Goal: Task Accomplishment & Management: Manage account settings

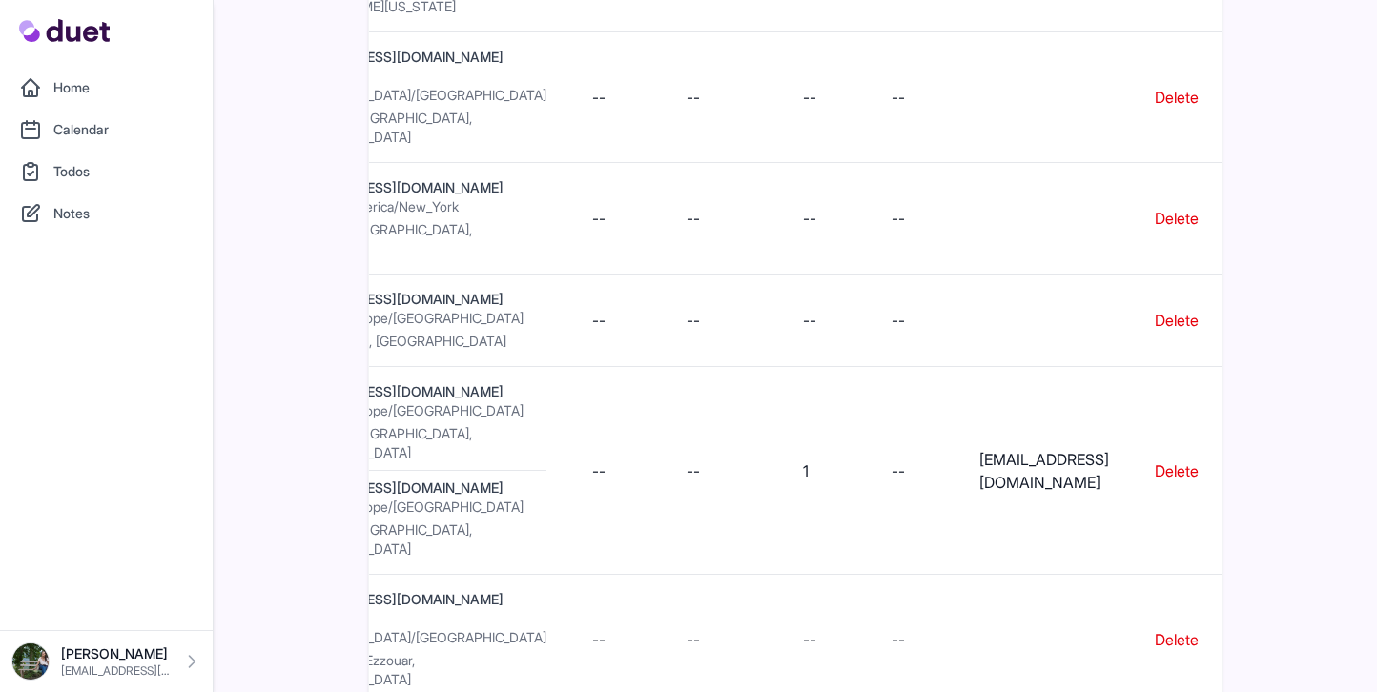
scroll to position [2326, 0]
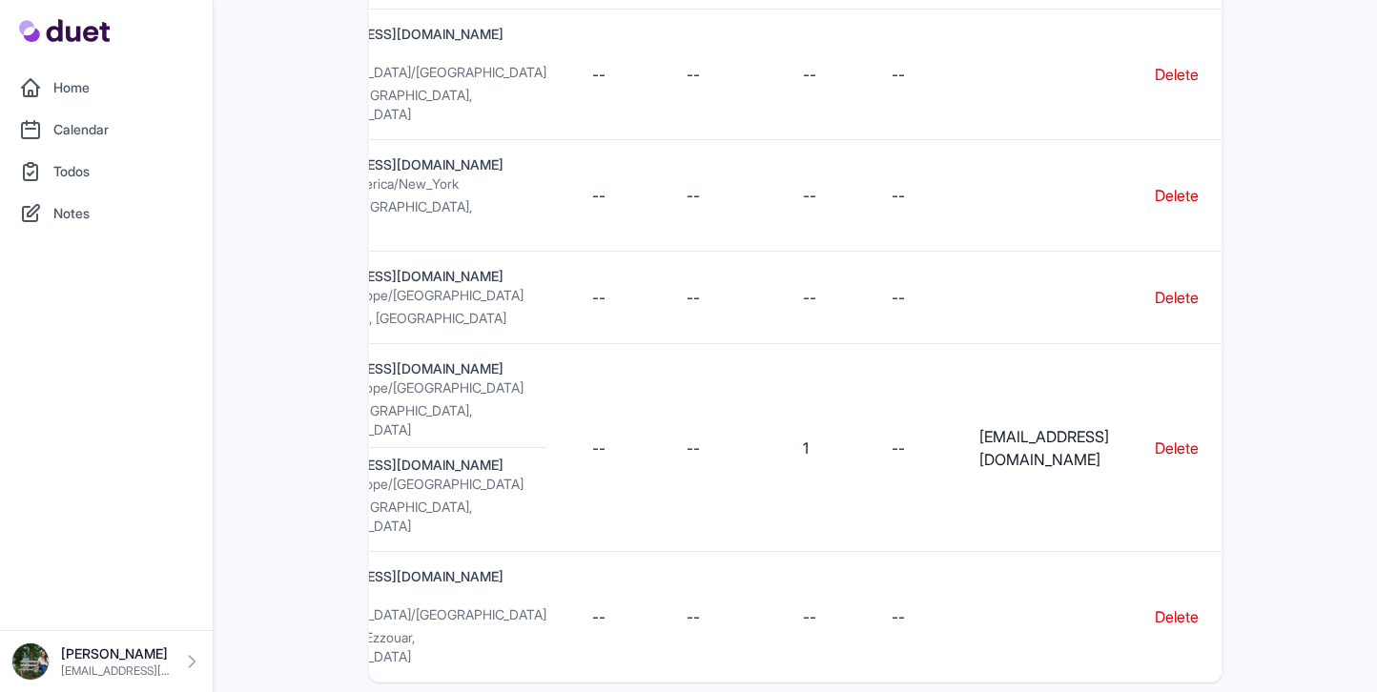
click at [56, 667] on link "Cesar cesar7g5@gmail.com" at bounding box center [106, 662] width 190 height 38
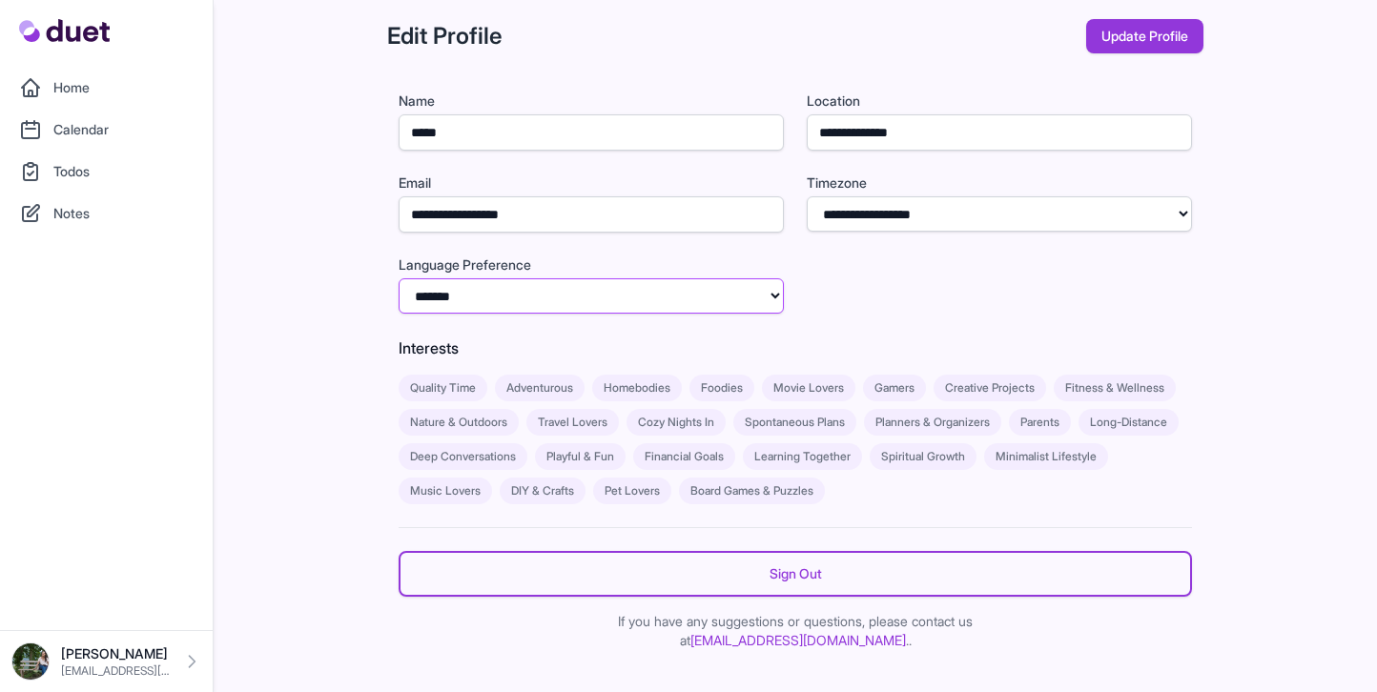
click at [475, 301] on select "******* *******" at bounding box center [591, 295] width 385 height 35
select select "**"
click at [399, 278] on select "******* *******" at bounding box center [591, 295] width 385 height 35
click at [1108, 34] on button "Update Profile" at bounding box center [1144, 36] width 117 height 34
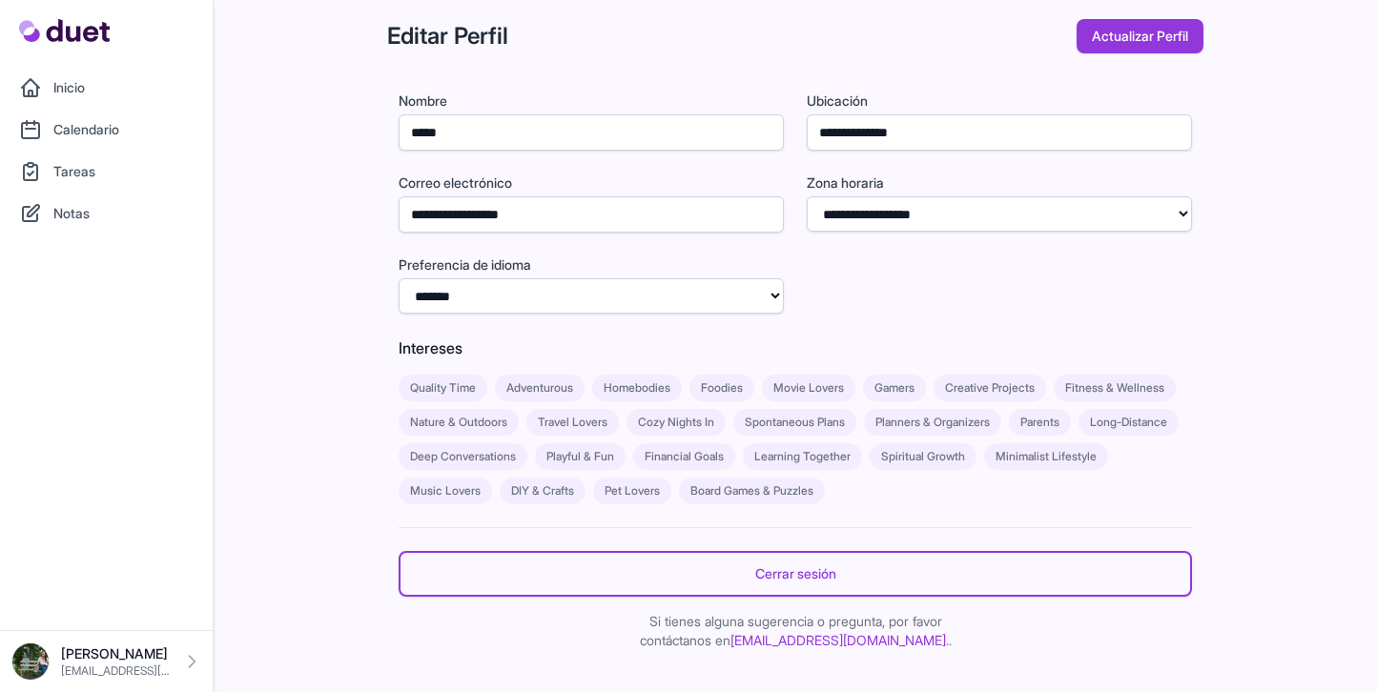
click at [71, 92] on link "Inicio" at bounding box center [106, 88] width 190 height 38
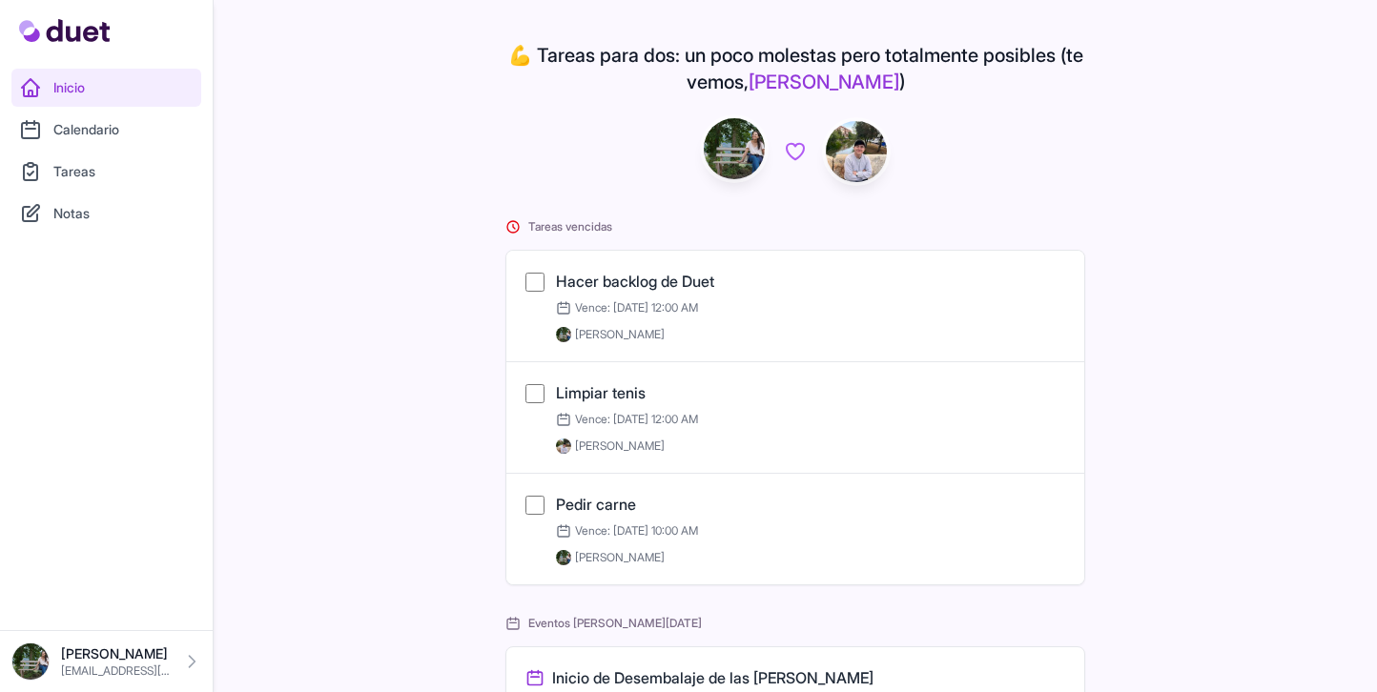
click at [92, 138] on link "Calendario" at bounding box center [106, 130] width 190 height 38
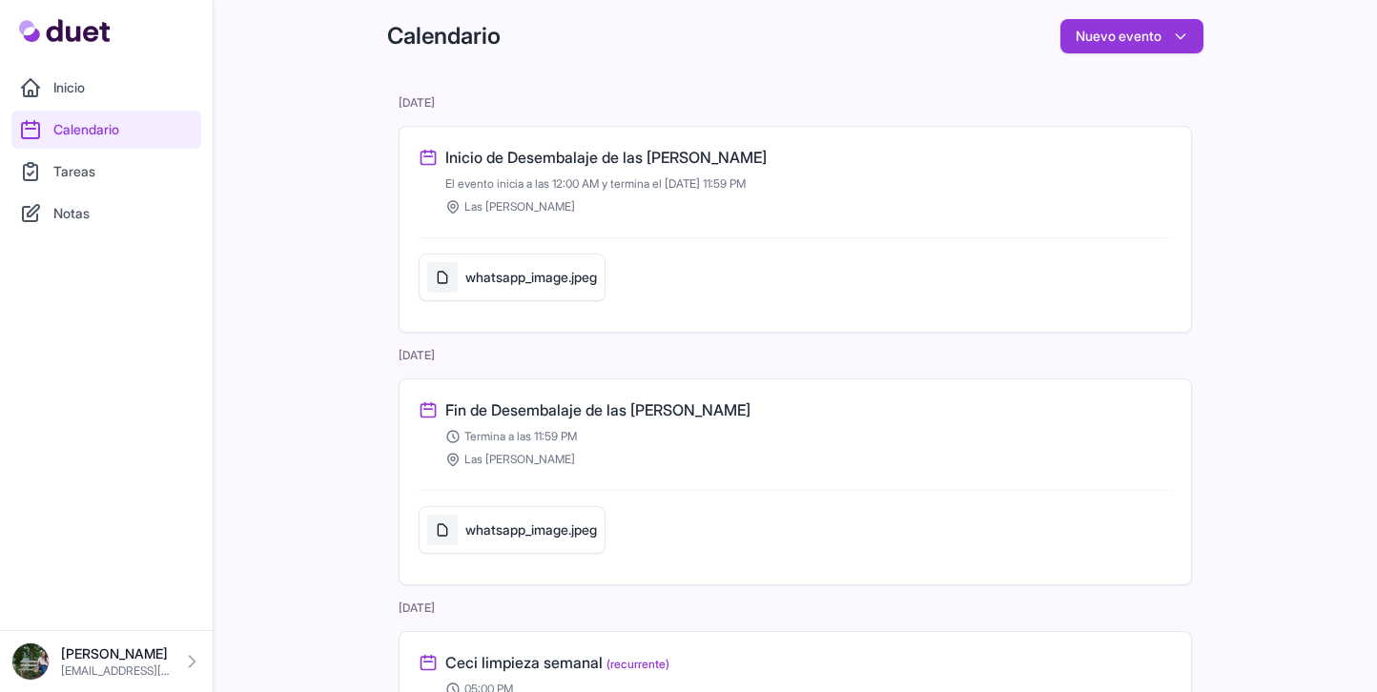
scroll to position [1, 0]
click at [85, 179] on link "Tareas" at bounding box center [106, 172] width 190 height 38
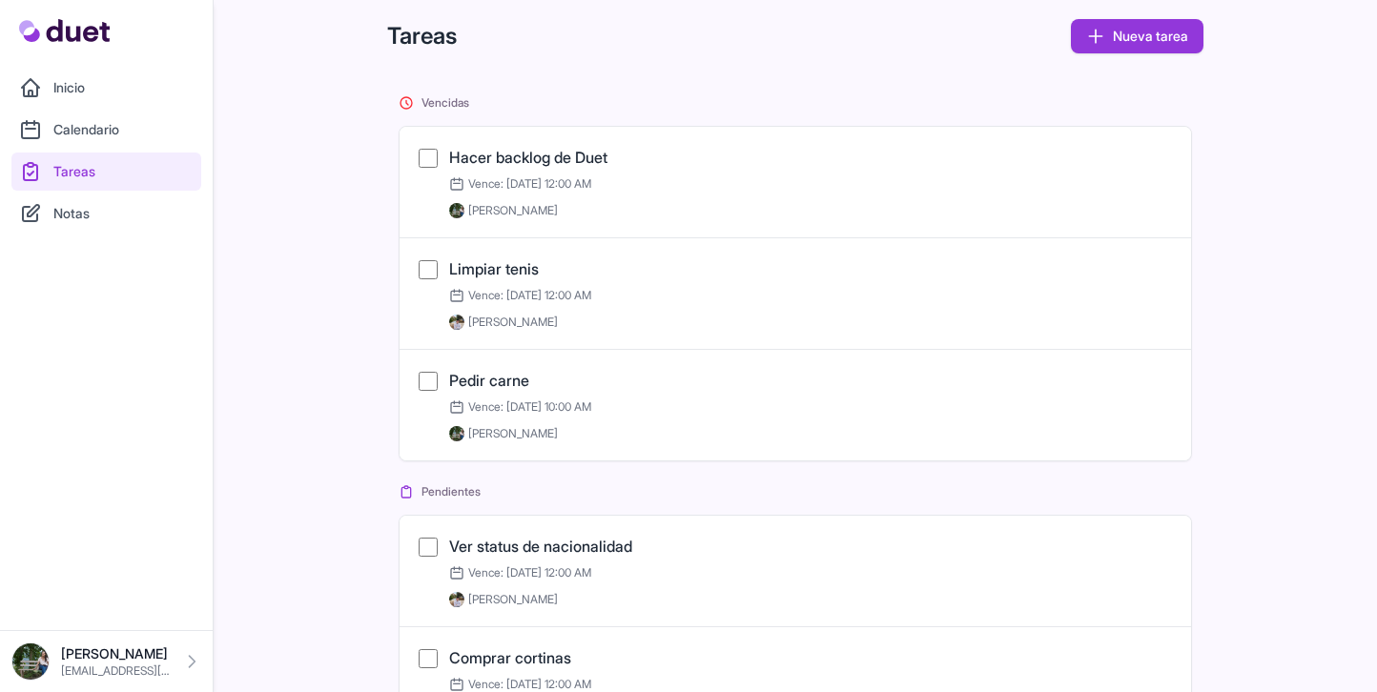
click at [74, 202] on link "Notas" at bounding box center [106, 214] width 190 height 38
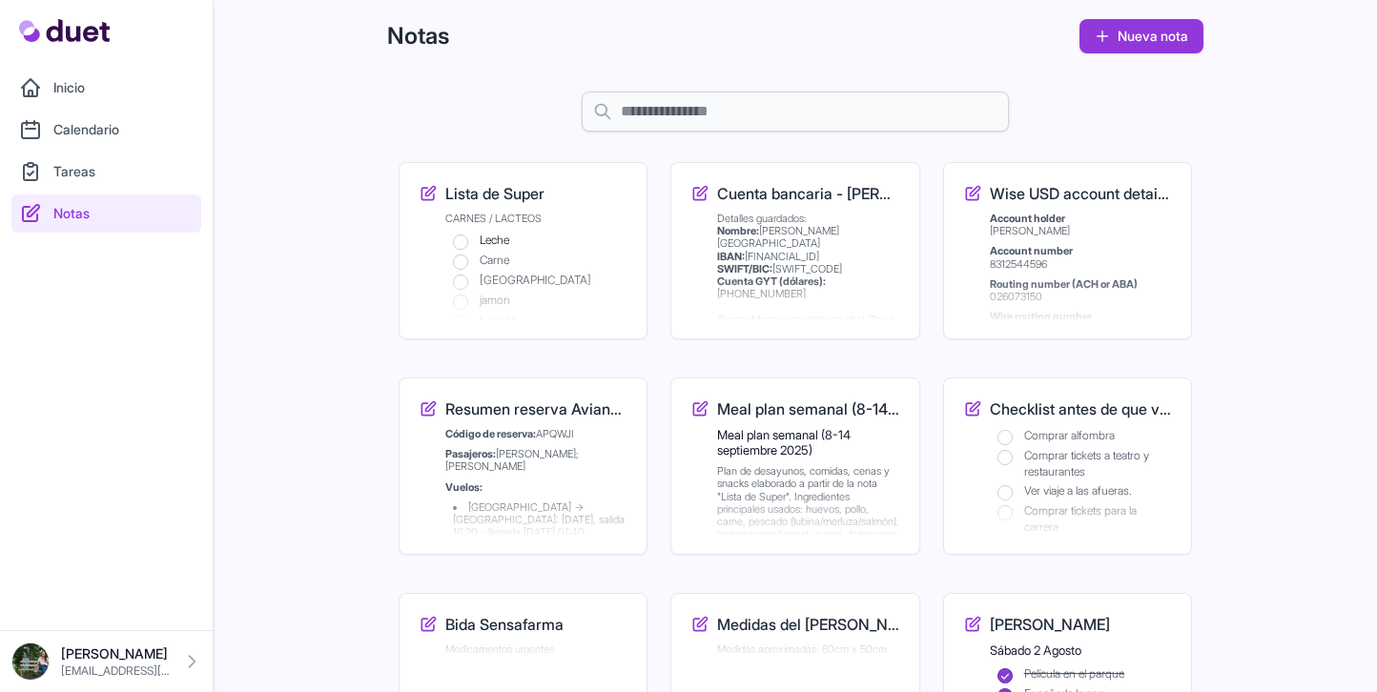
click at [92, 89] on link "Inicio" at bounding box center [106, 88] width 190 height 38
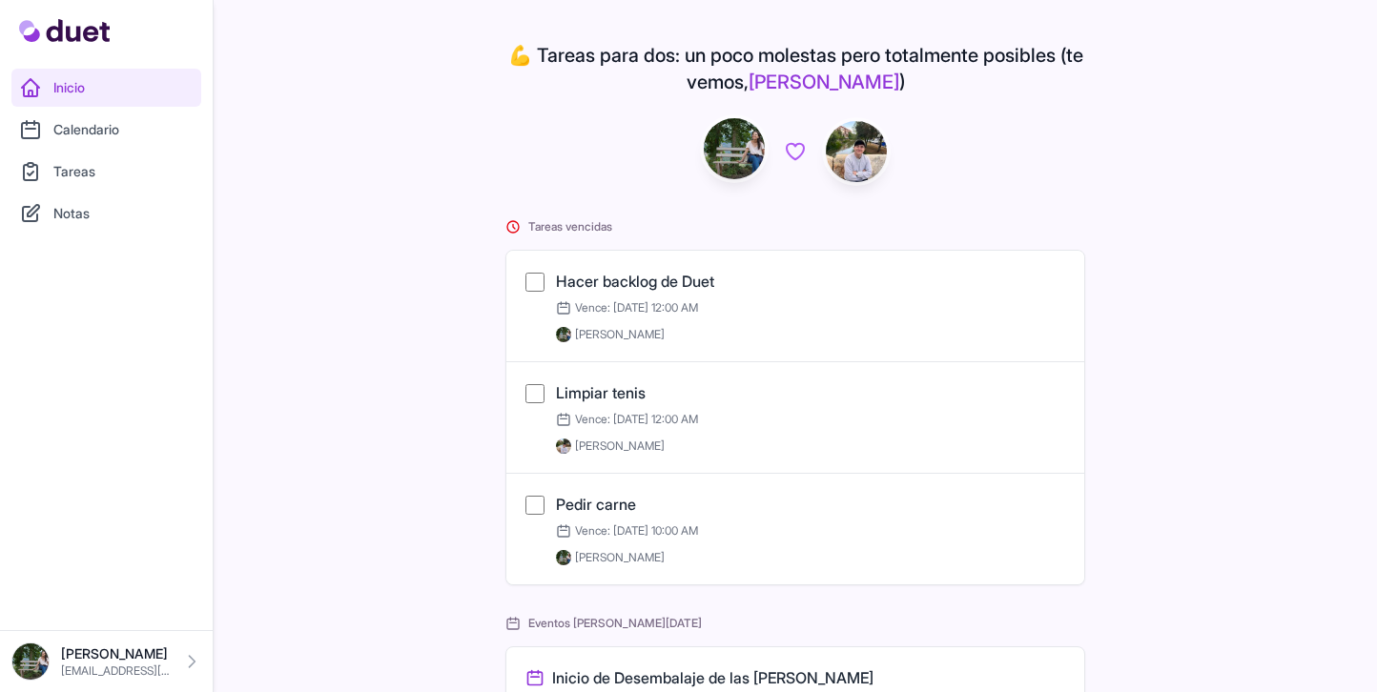
click at [92, 124] on link "Calendario" at bounding box center [106, 130] width 190 height 38
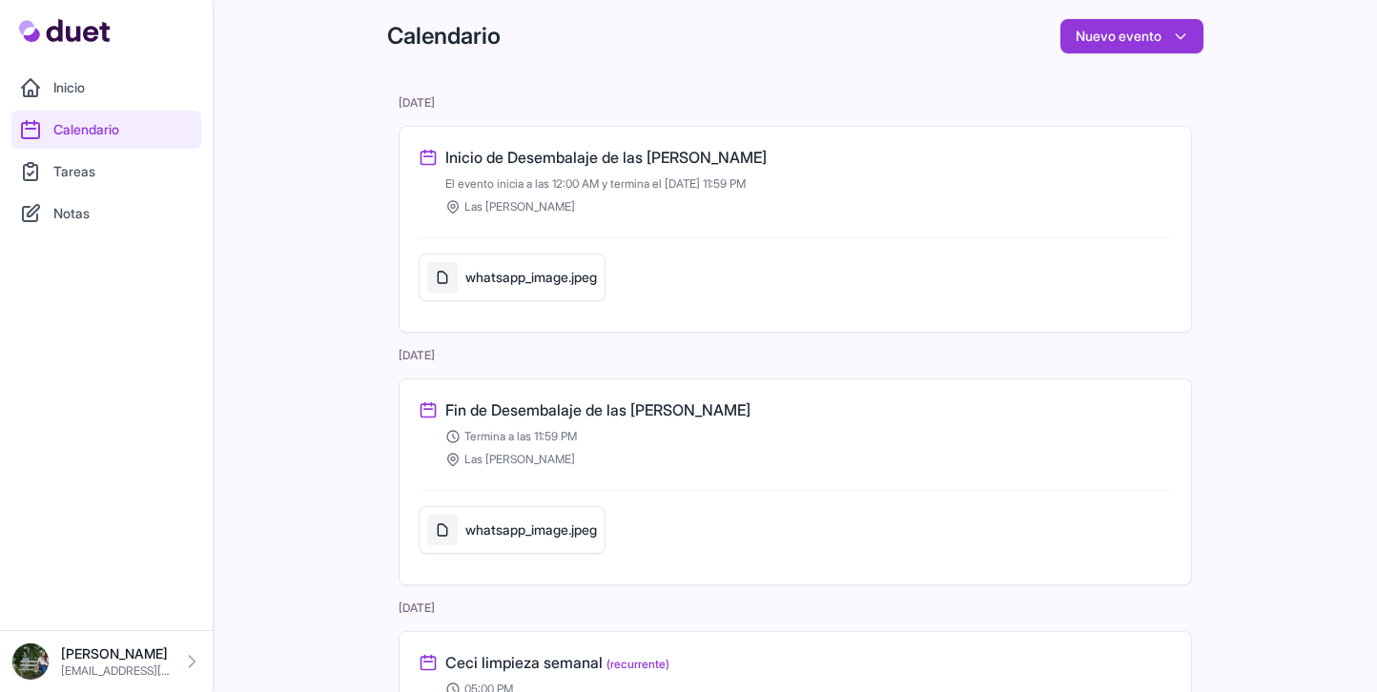
click at [136, 160] on link "Tareas" at bounding box center [106, 172] width 190 height 38
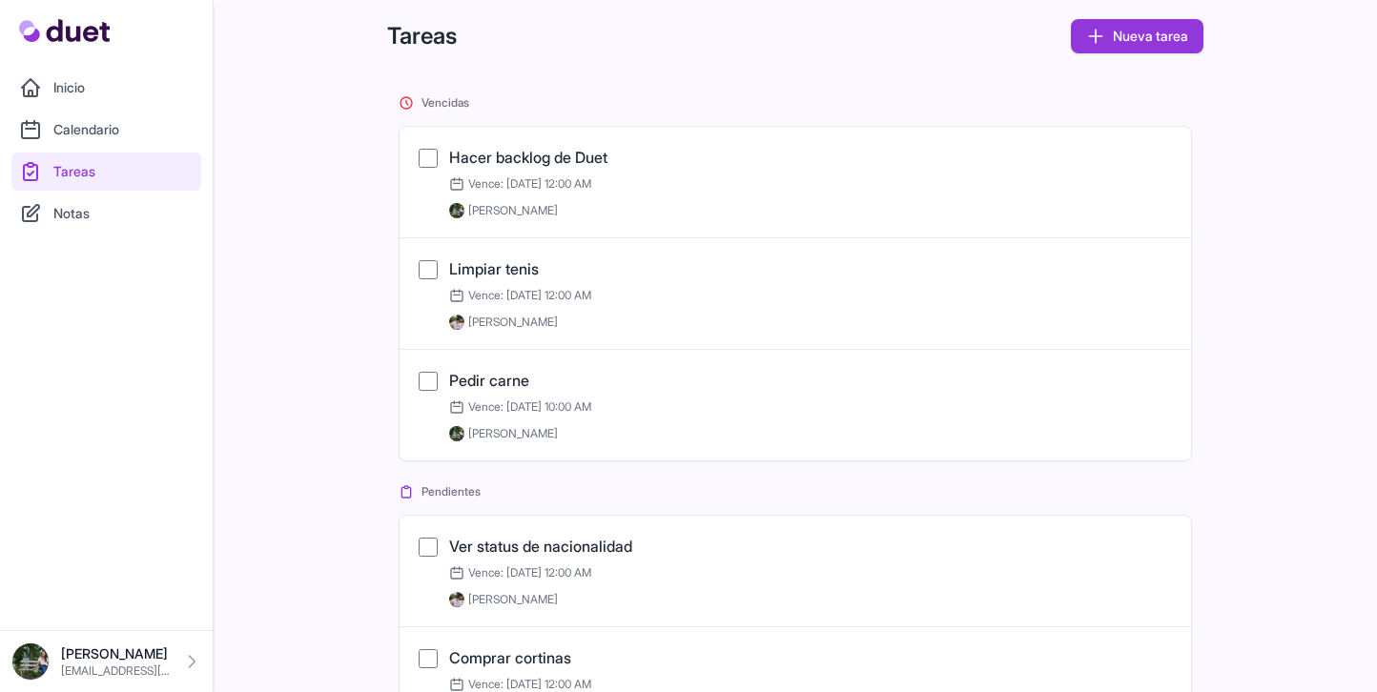
click at [91, 214] on link "Notas" at bounding box center [106, 214] width 190 height 38
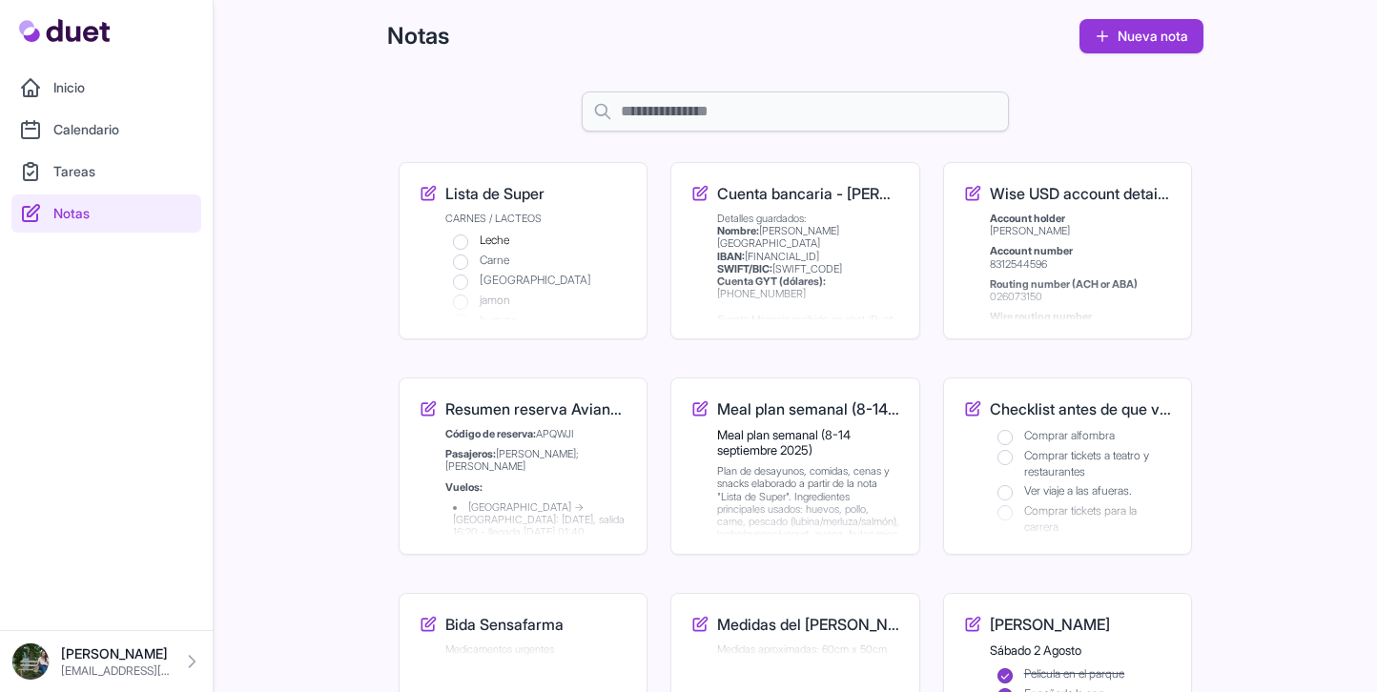
click at [70, 92] on link "Inicio" at bounding box center [106, 88] width 190 height 38
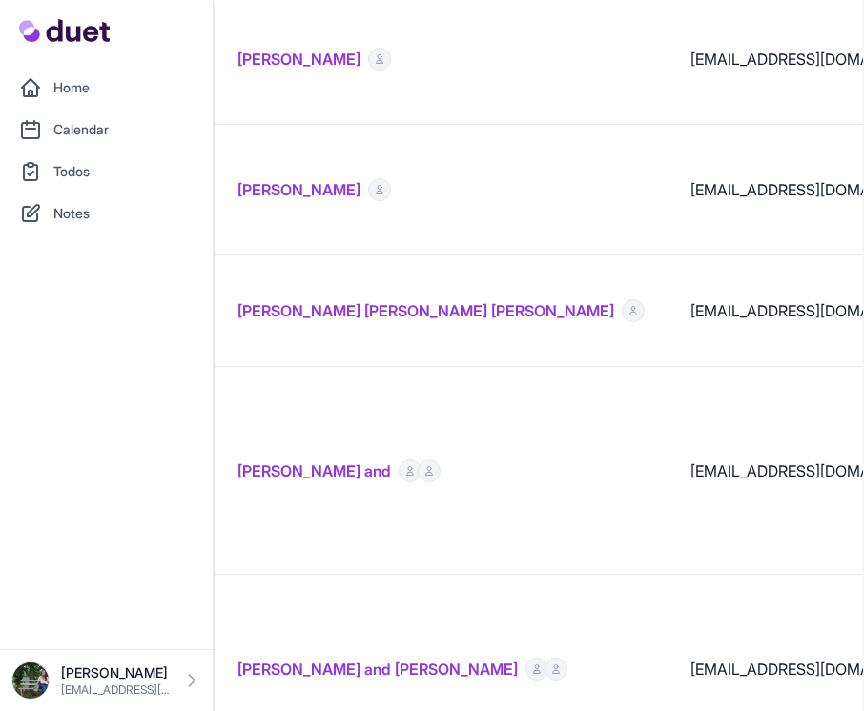
scroll to position [0, 1643]
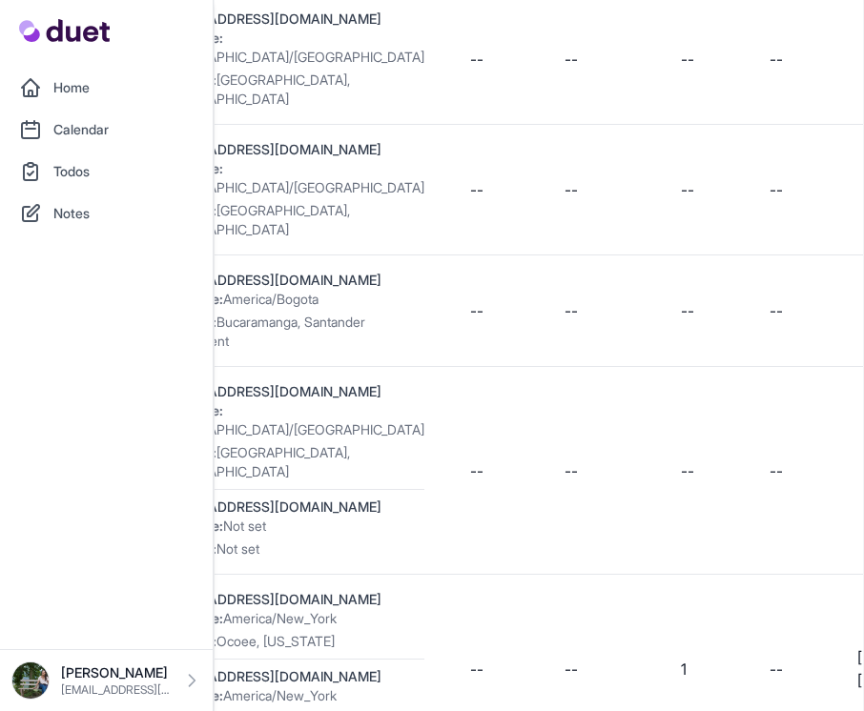
click at [84, 78] on link "Home" at bounding box center [106, 88] width 190 height 38
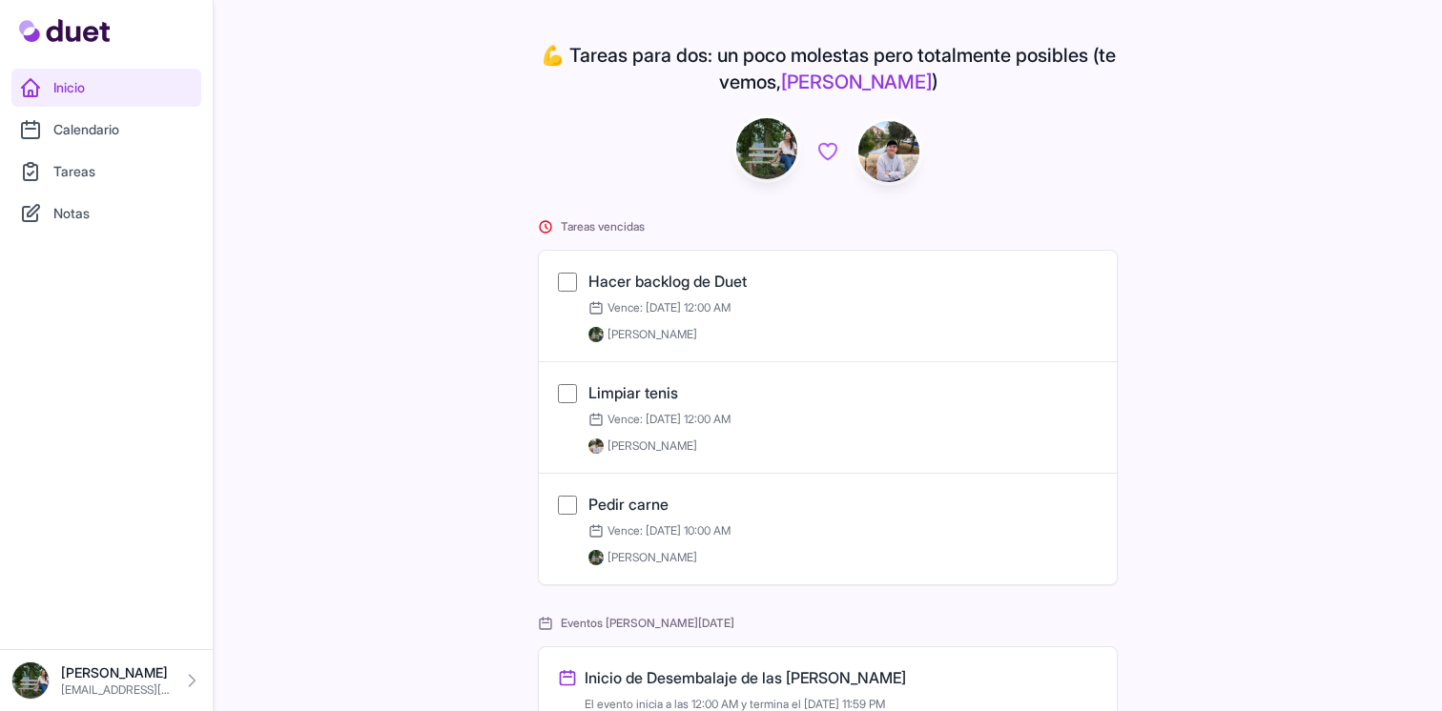
scroll to position [323, 0]
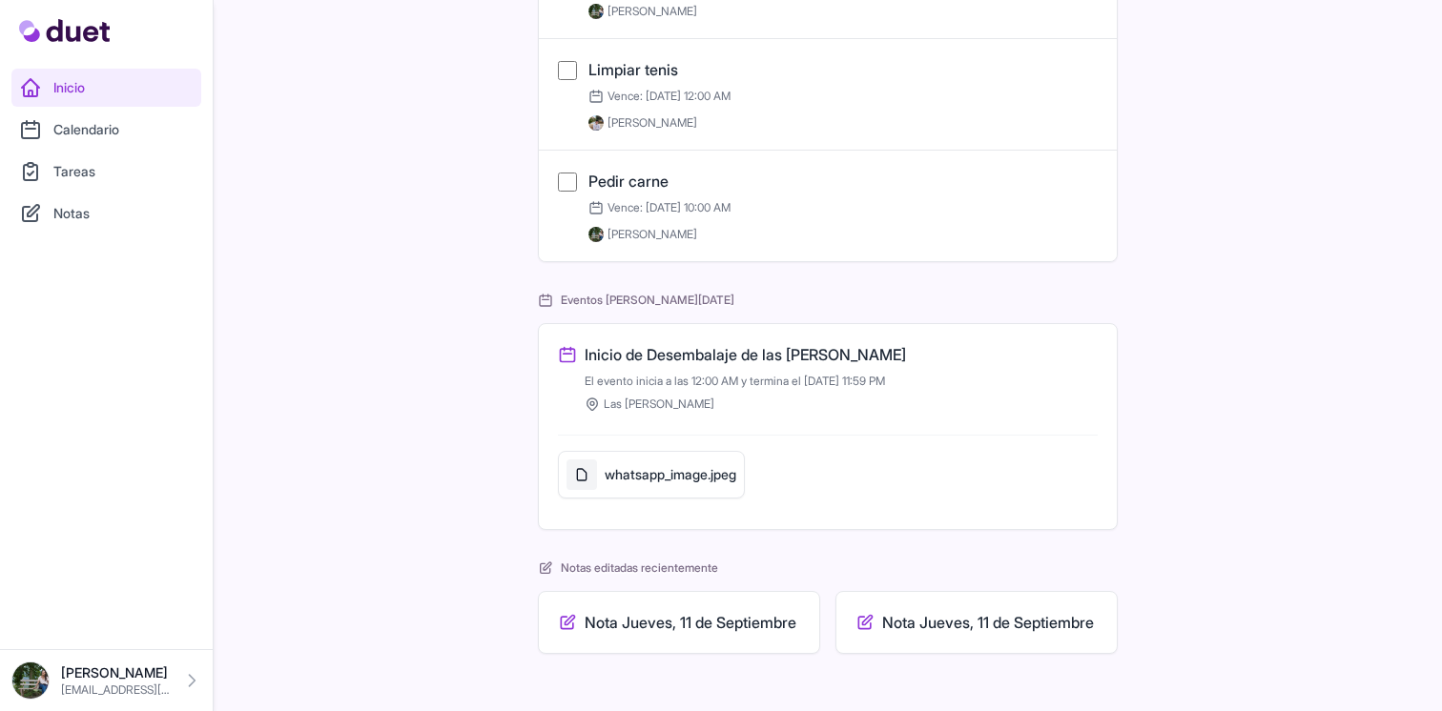
click at [703, 625] on h3 "Nota Jueves, 11 de Septiembre" at bounding box center [691, 622] width 212 height 23
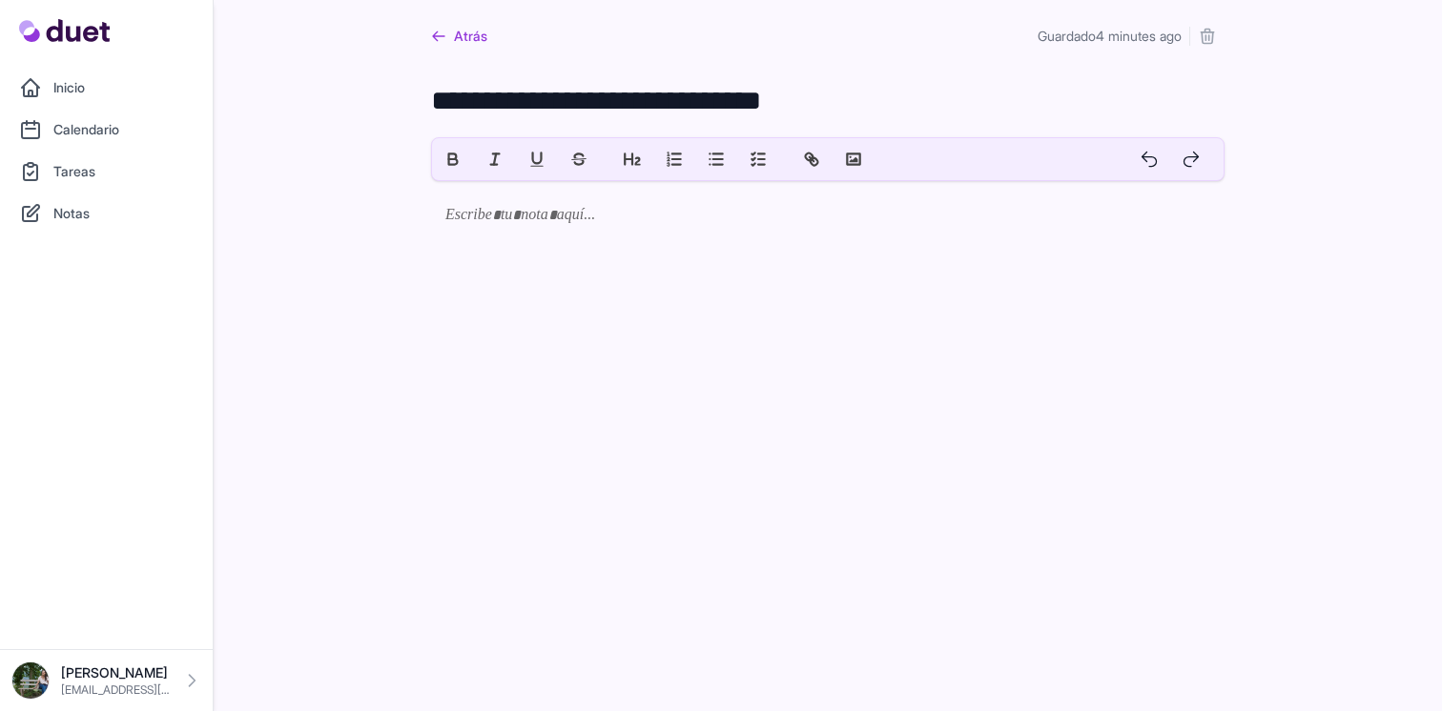
click at [918, 72] on div "**********" at bounding box center [828, 186] width 855 height 372
click at [470, 45] on link "Atrás" at bounding box center [459, 36] width 56 height 34
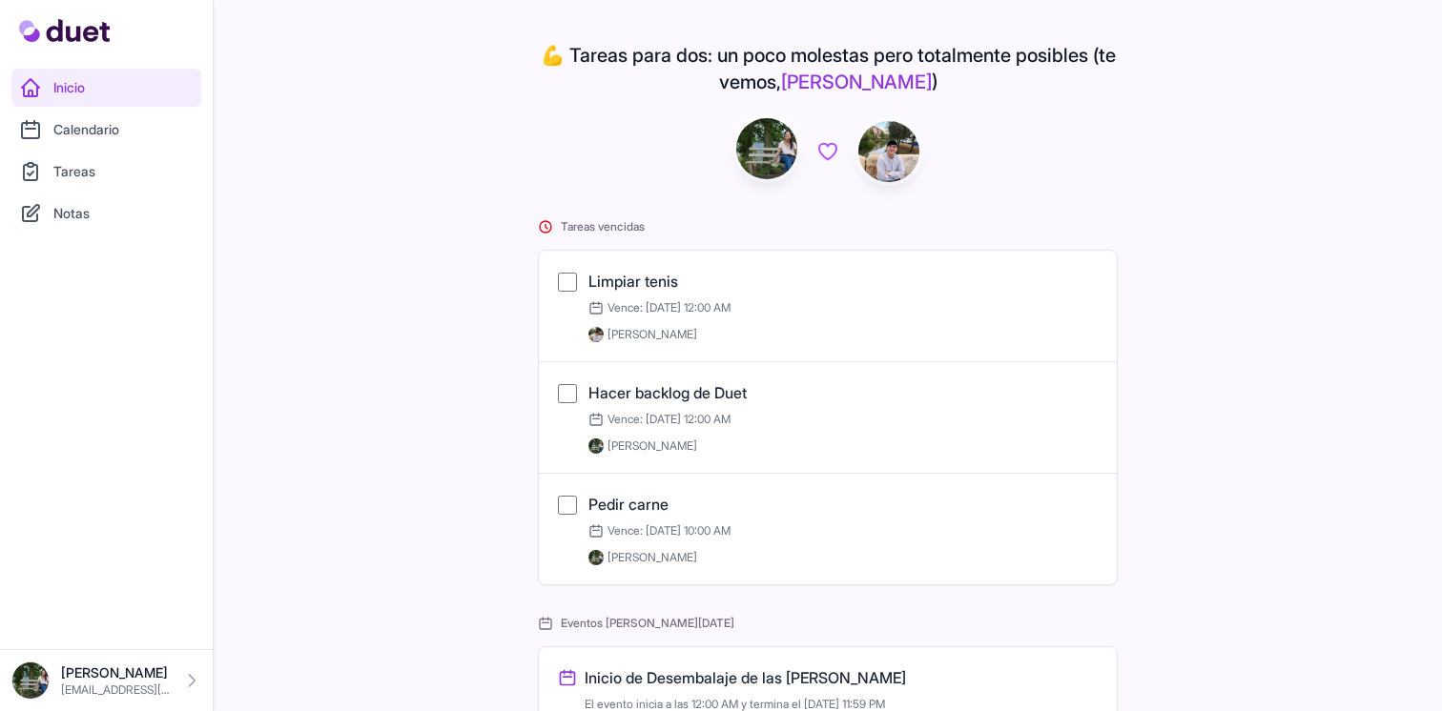
click at [127, 137] on link "Calendario" at bounding box center [106, 130] width 190 height 38
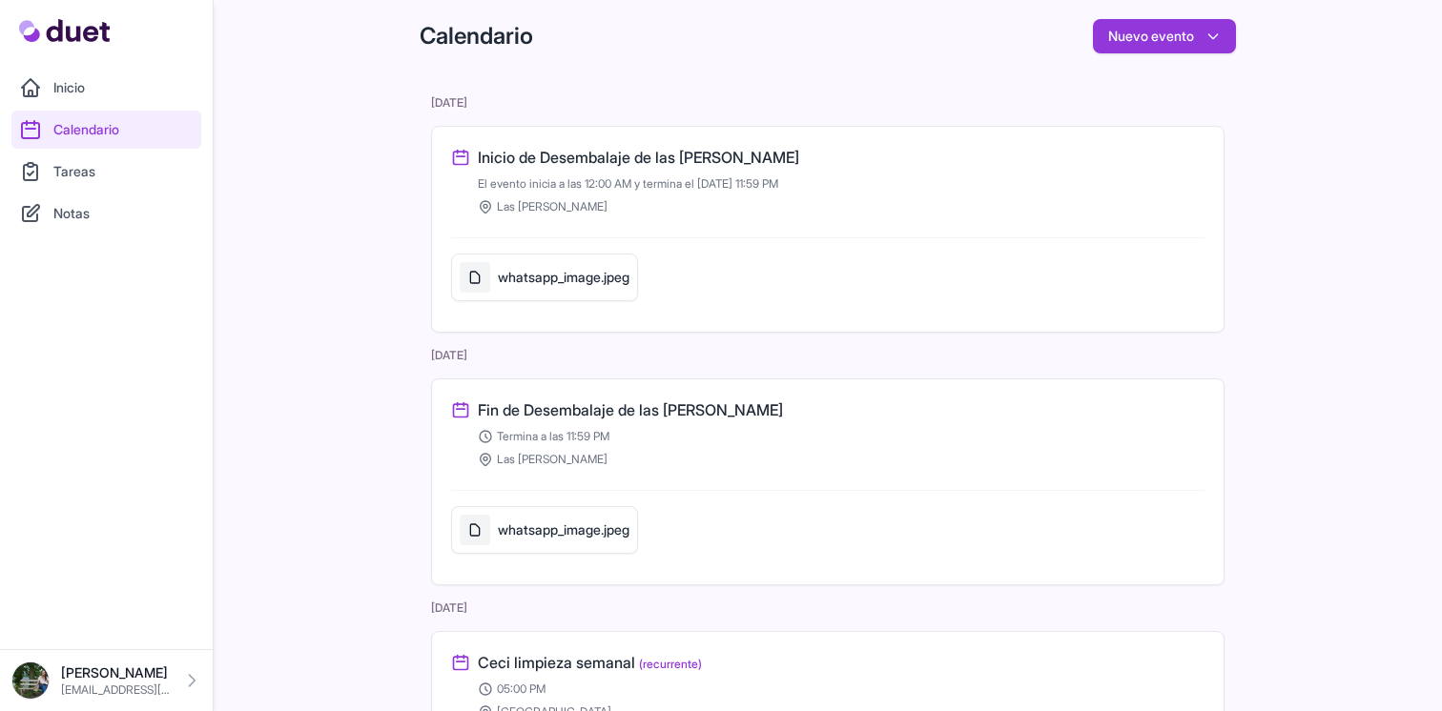
click at [101, 169] on link "Tareas" at bounding box center [106, 172] width 190 height 38
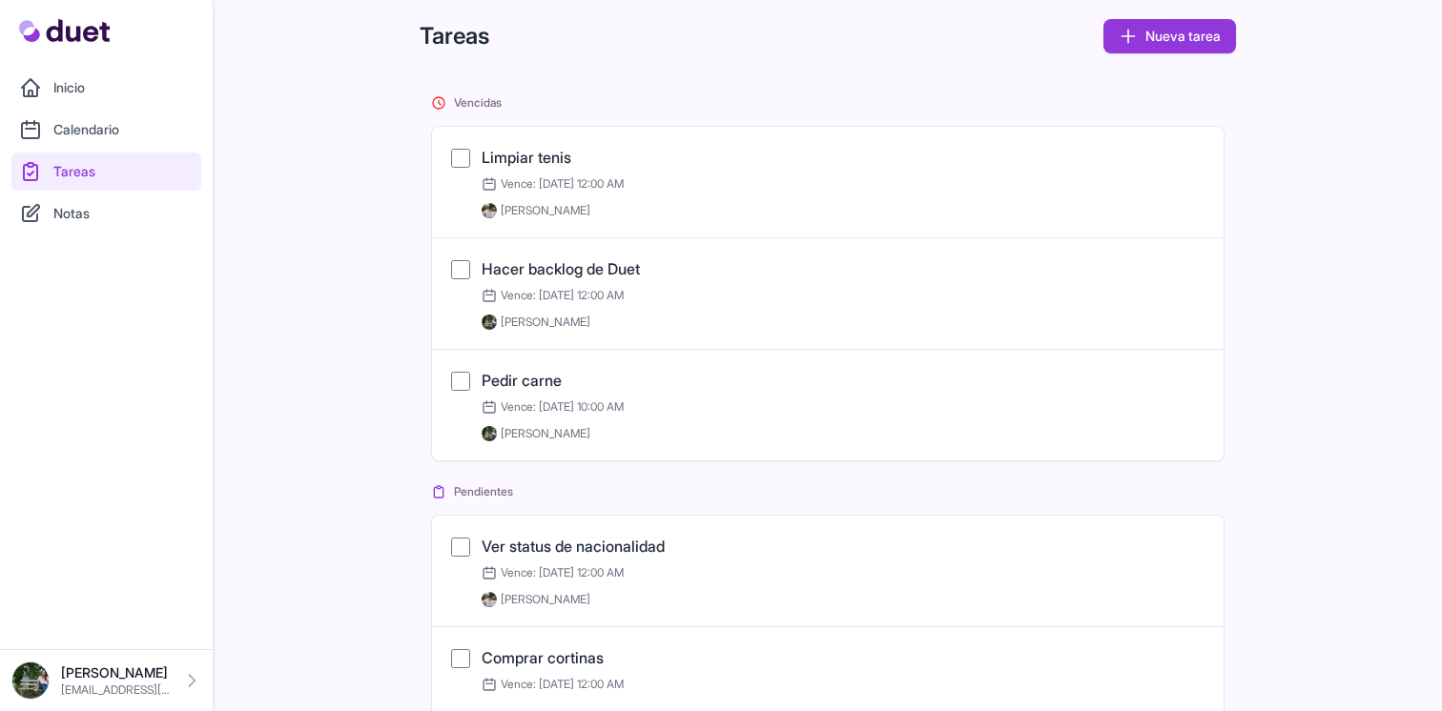
click at [66, 202] on link "Notas" at bounding box center [106, 214] width 190 height 38
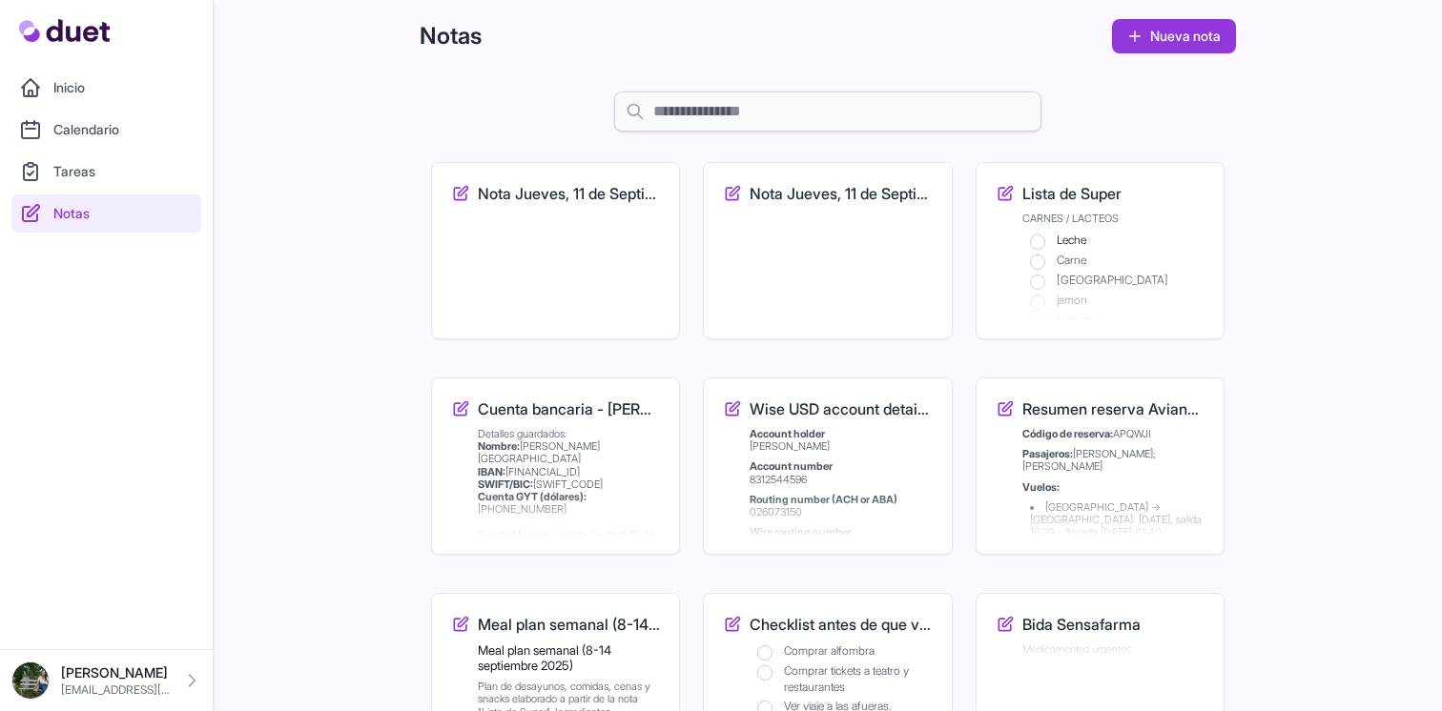
click at [74, 136] on link "Calendario" at bounding box center [106, 130] width 190 height 38
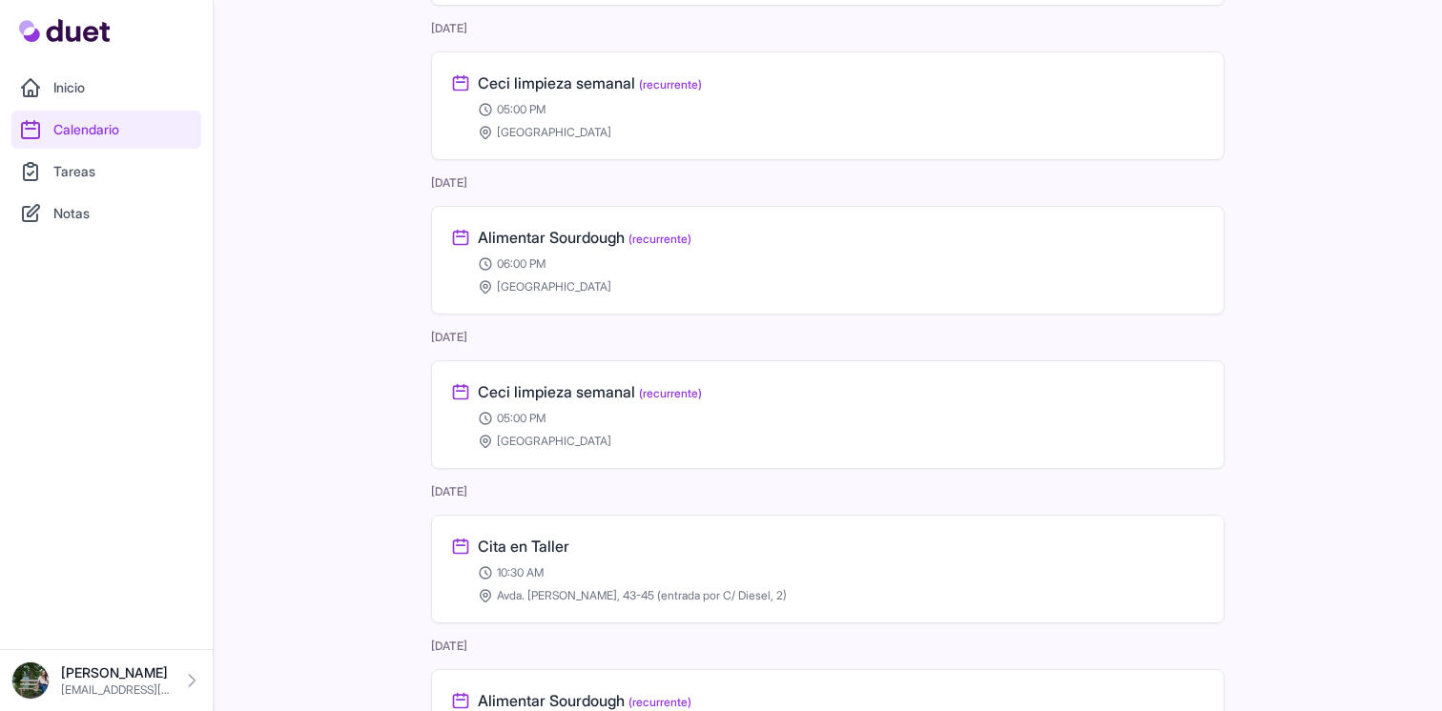
scroll to position [2577, 0]
click at [122, 181] on link "Tareas" at bounding box center [106, 172] width 190 height 38
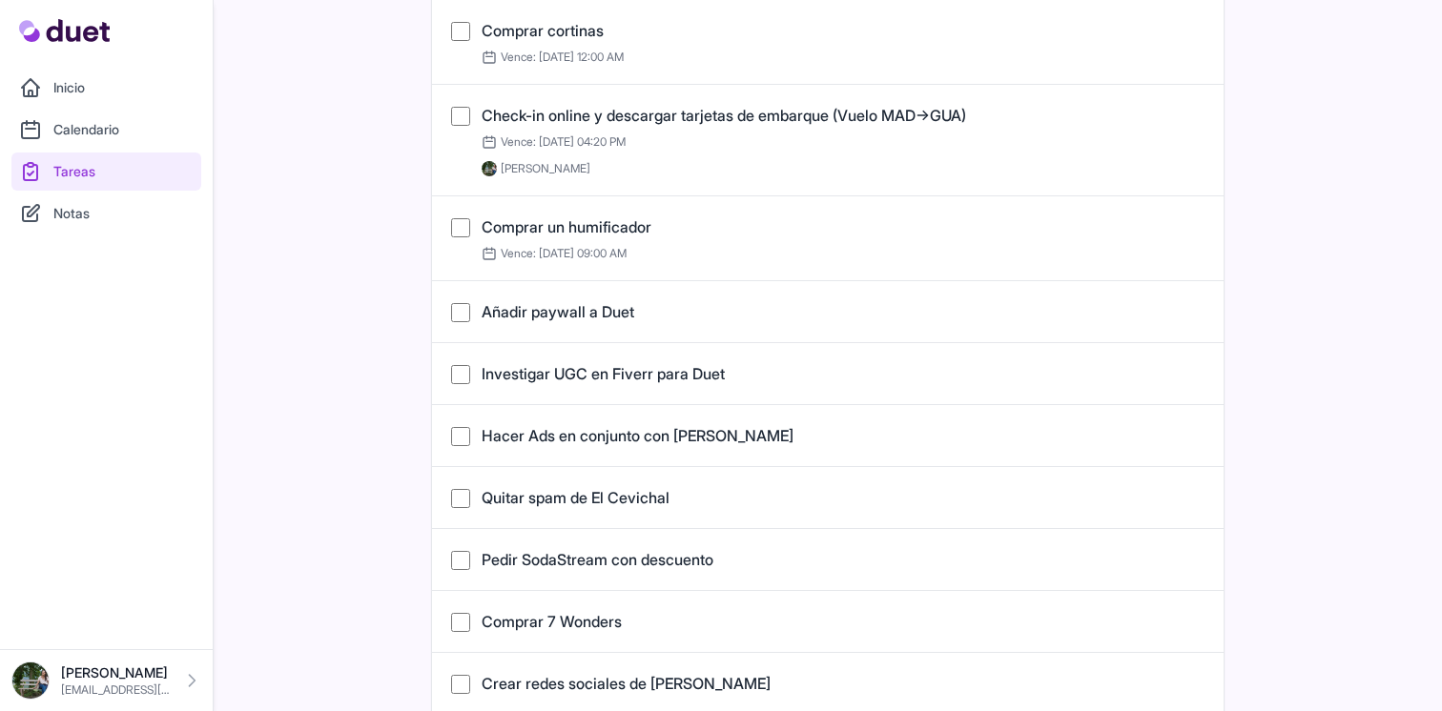
scroll to position [633, 0]
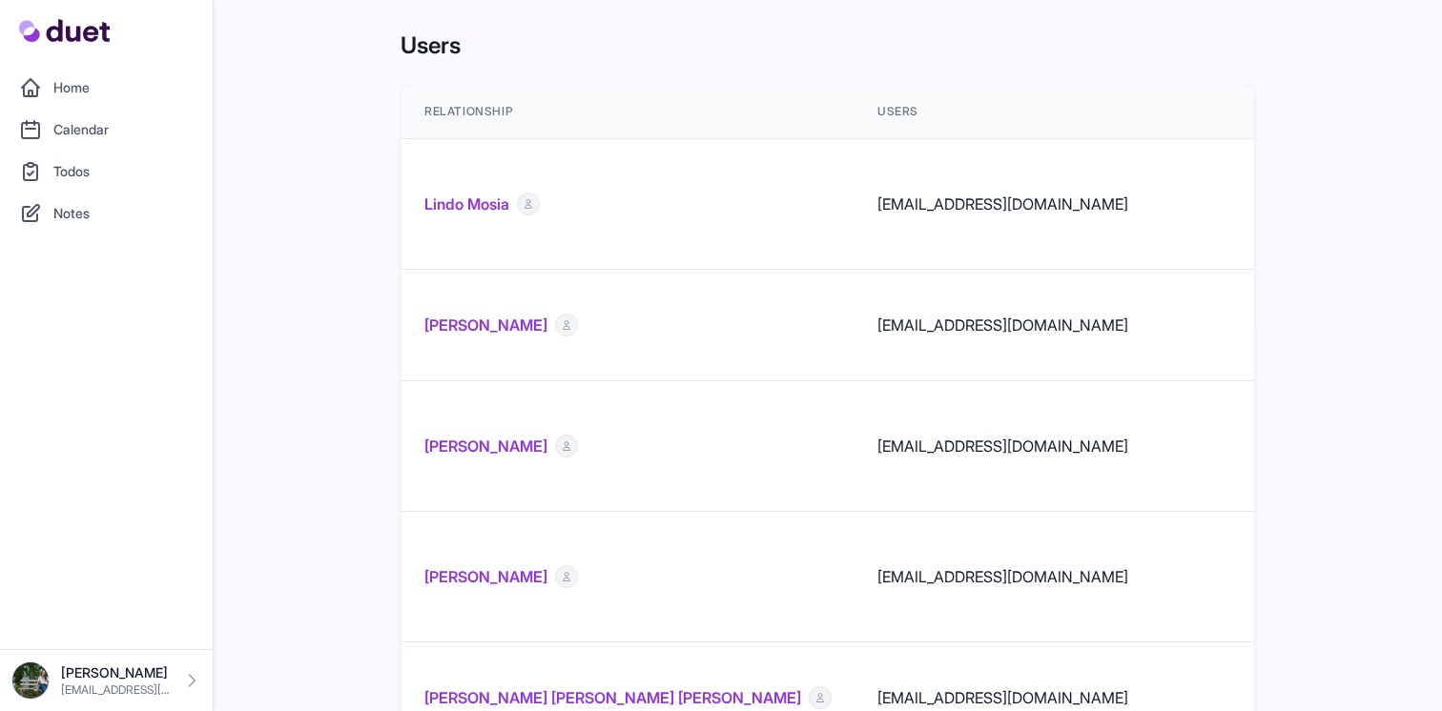
scroll to position [121, 0]
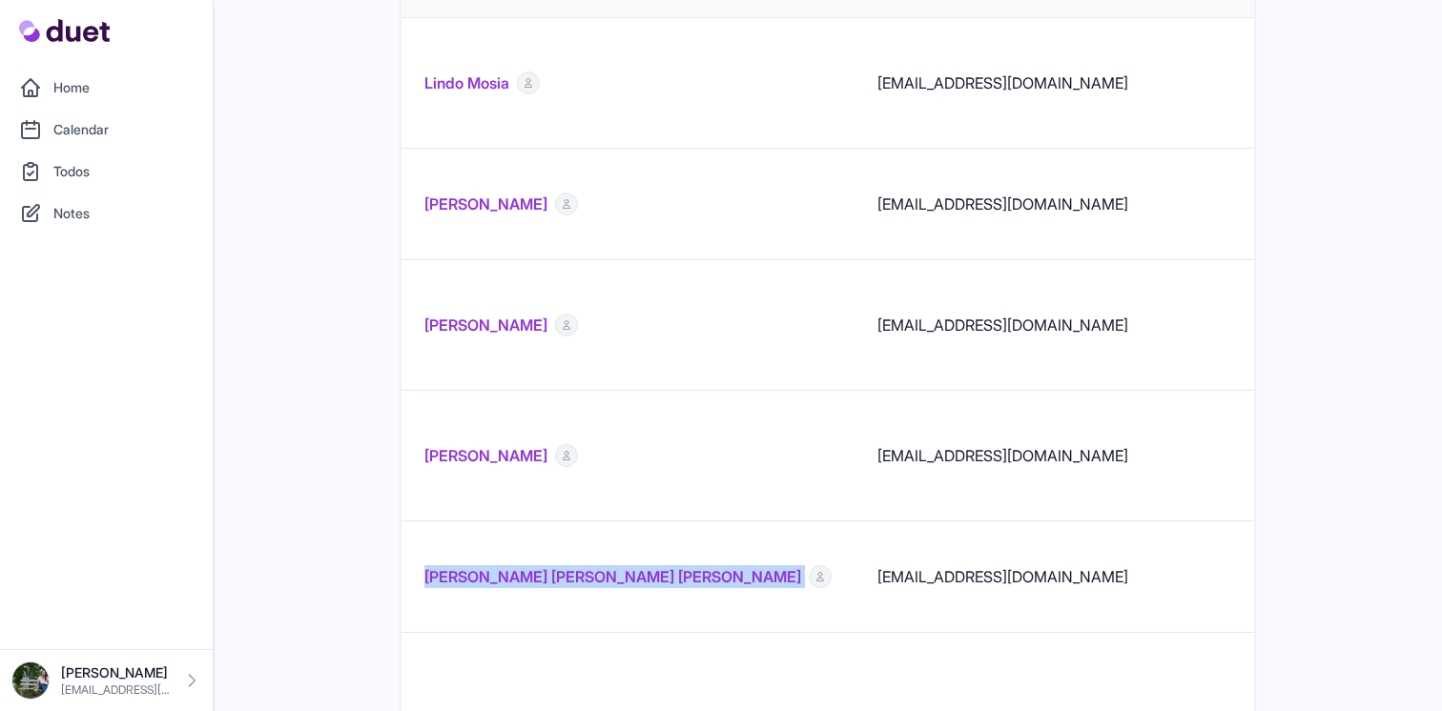
click at [75, 77] on link "Home" at bounding box center [106, 88] width 190 height 38
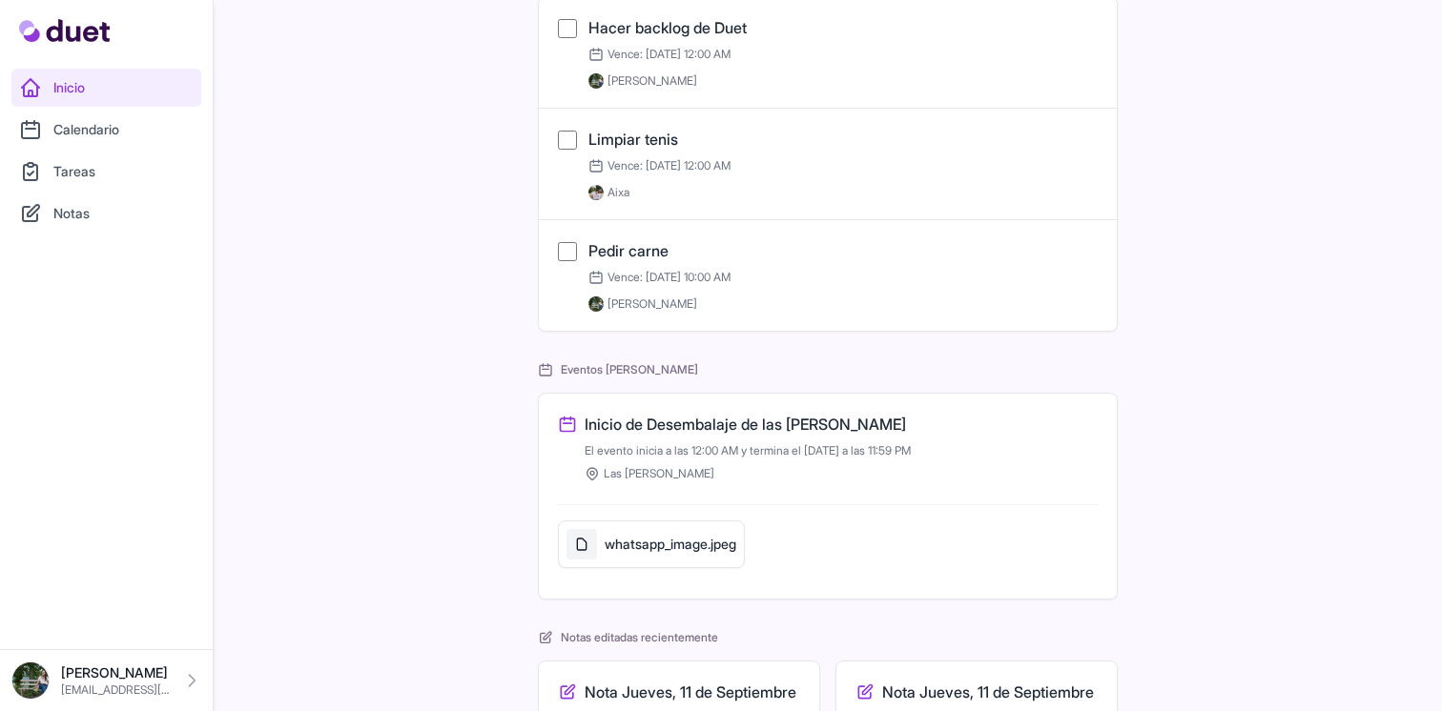
scroll to position [323, 0]
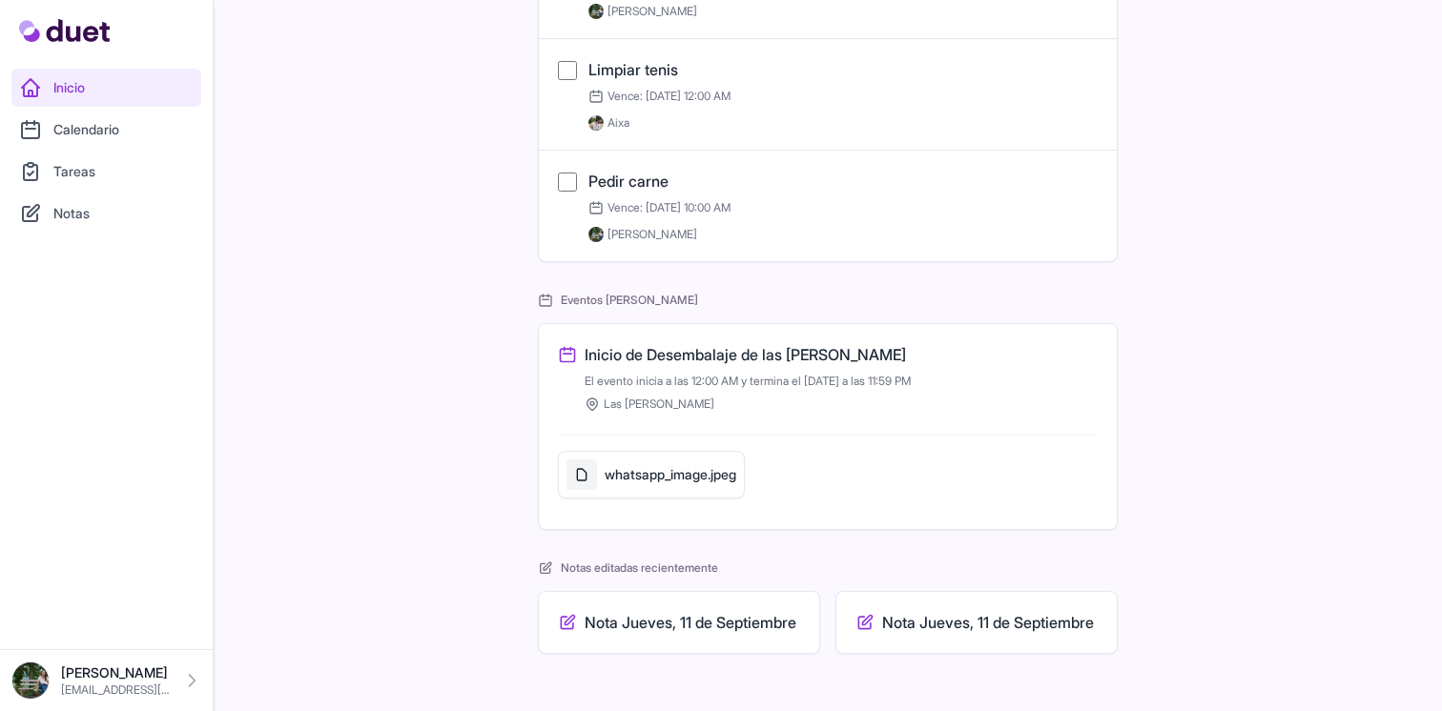
click at [108, 173] on link "Tareas" at bounding box center [106, 172] width 190 height 38
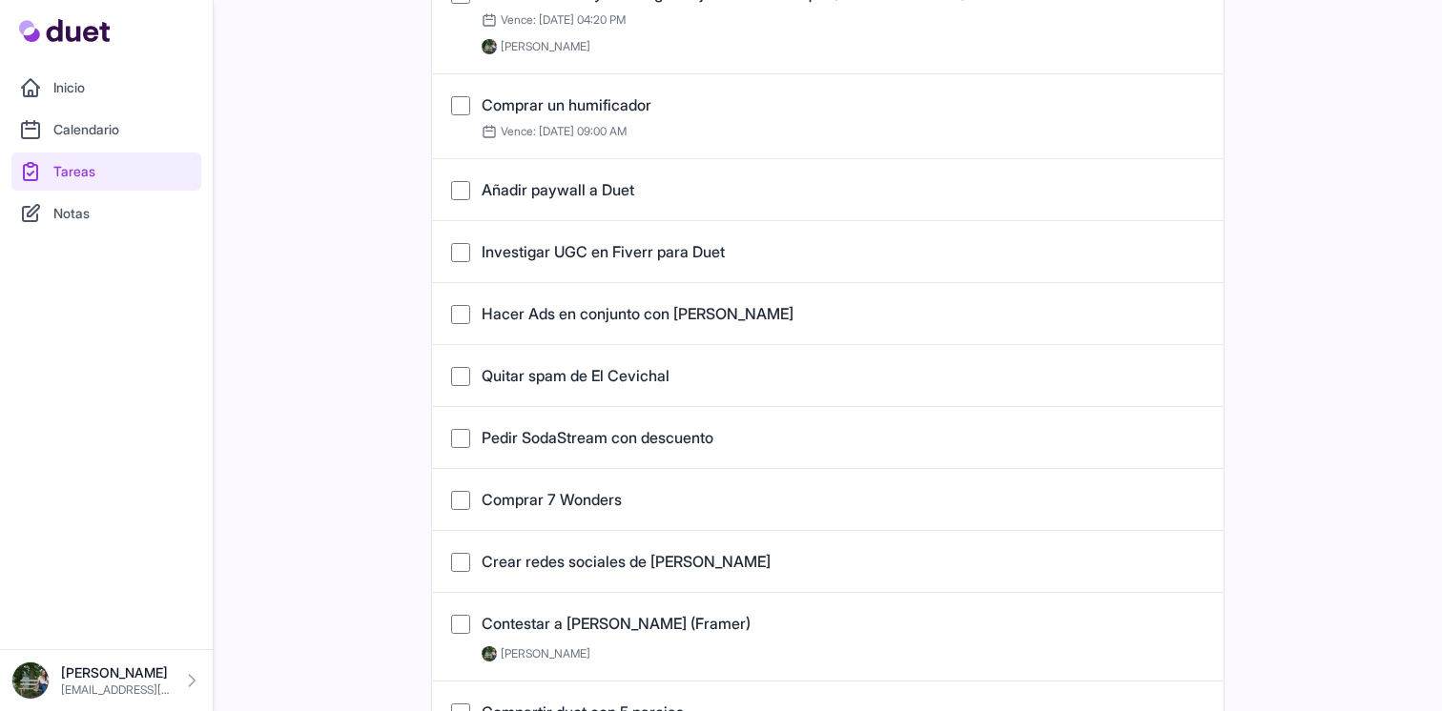
scroll to position [844, 0]
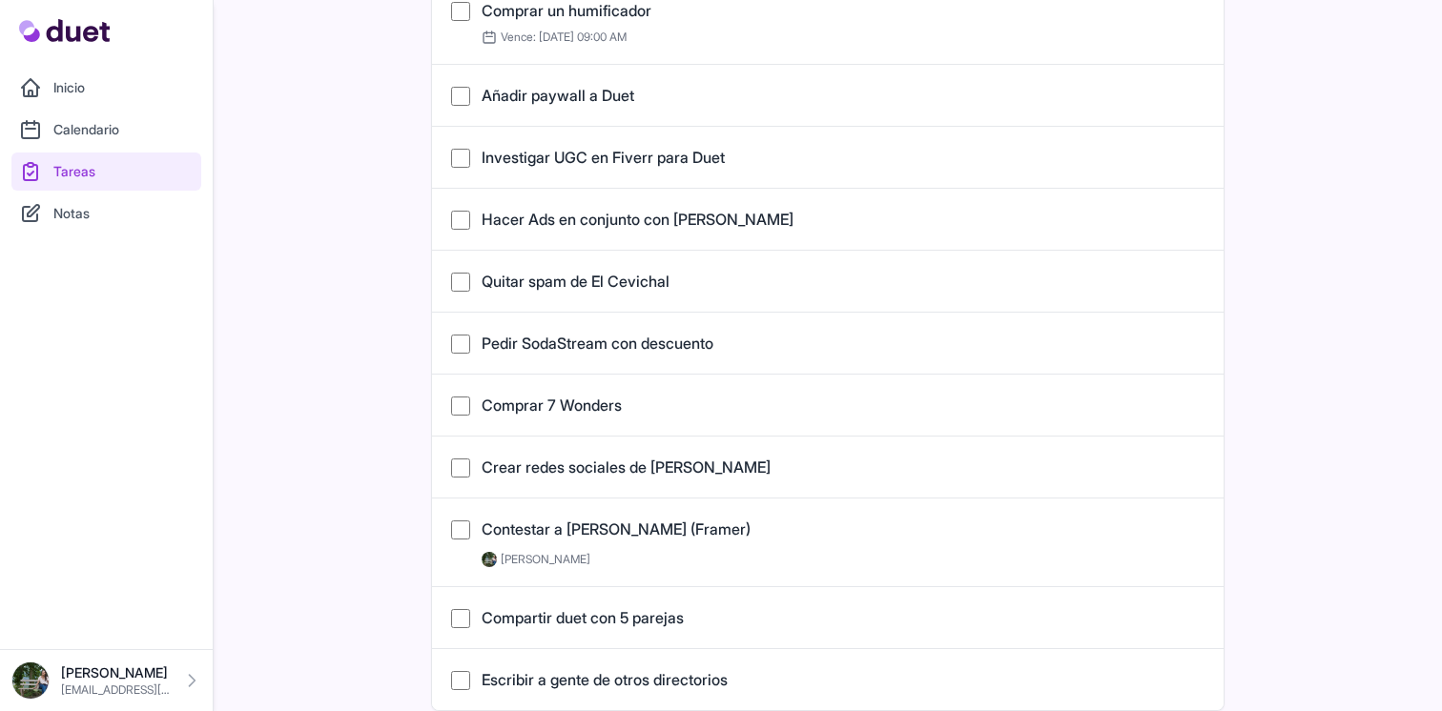
click at [629, 530] on link "Contestar [PERSON_NAME] (Framer)" at bounding box center [616, 529] width 269 height 19
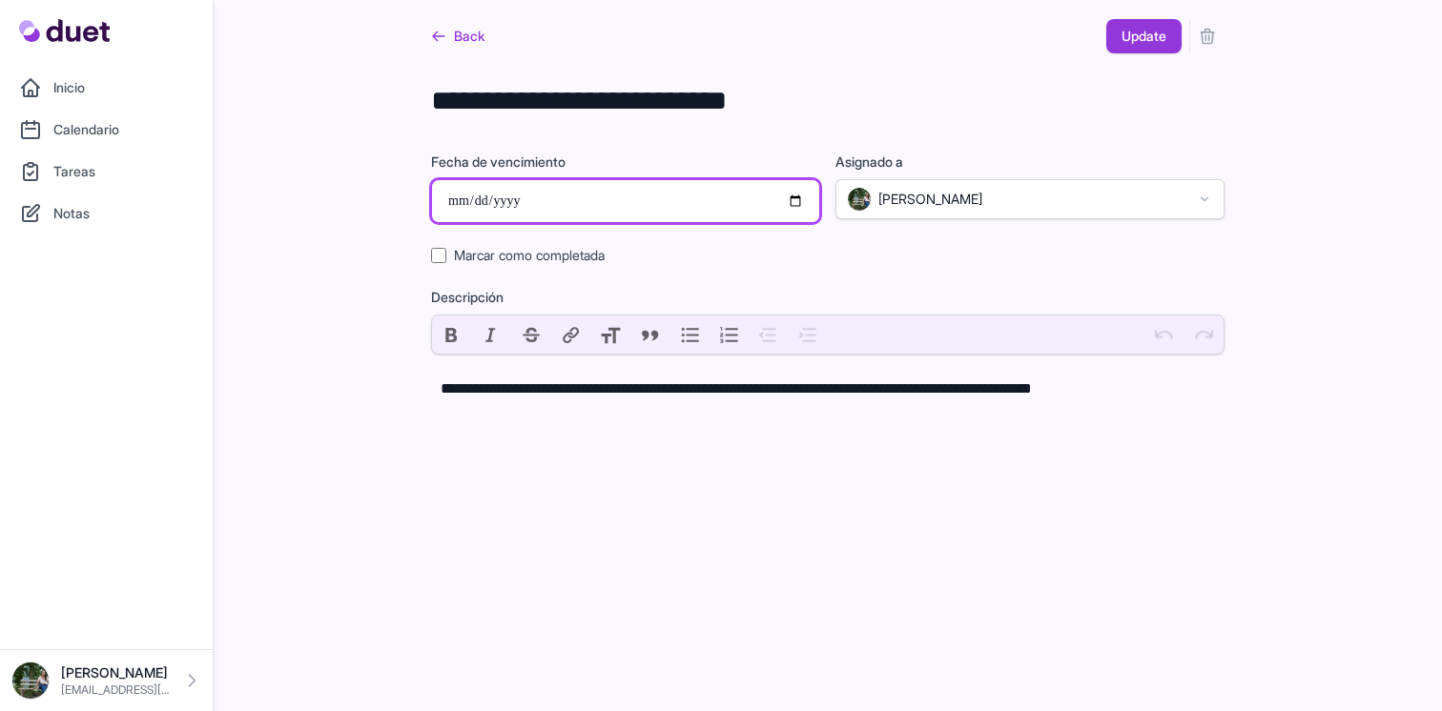
click at [763, 200] on input "Fecha de vencimiento" at bounding box center [625, 201] width 389 height 44
click at [799, 198] on input "Fecha de vencimiento" at bounding box center [625, 201] width 389 height 44
type input "**********"
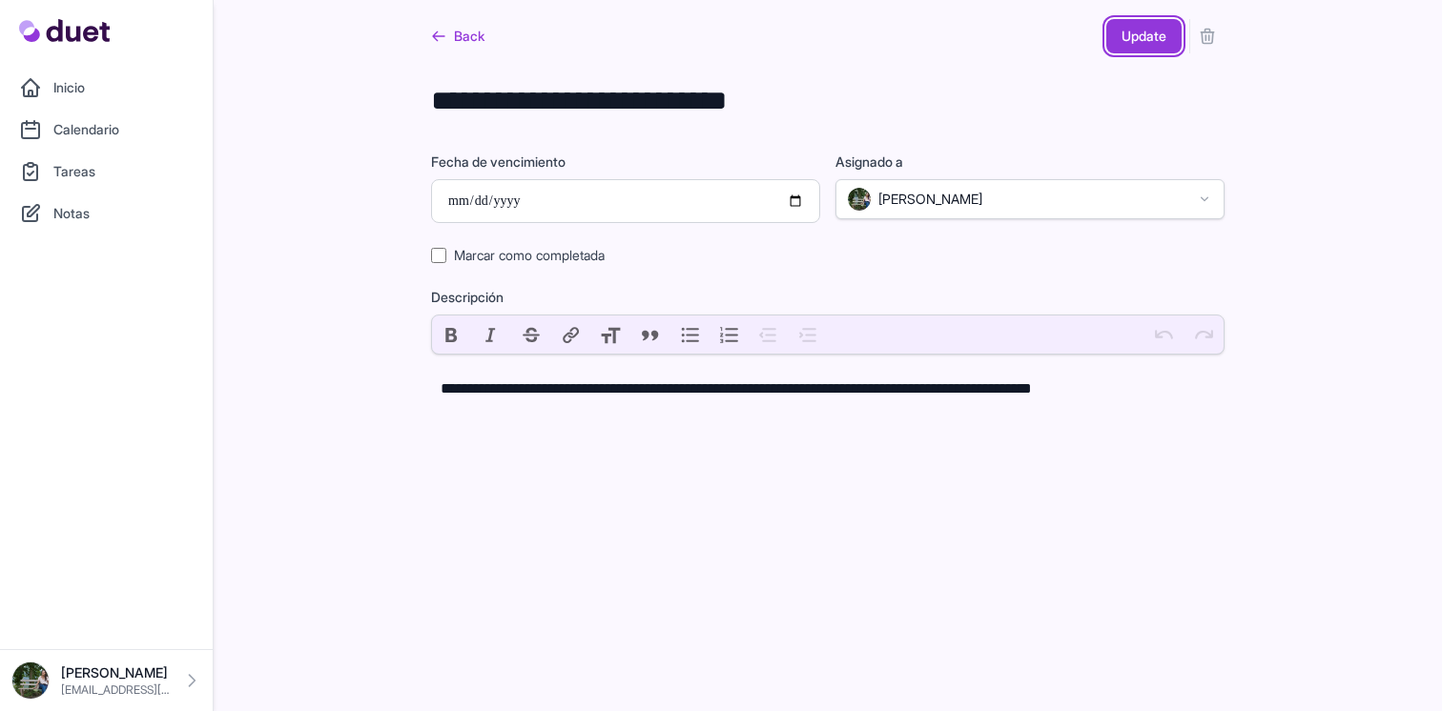
click at [1131, 48] on button "Update" at bounding box center [1143, 36] width 75 height 34
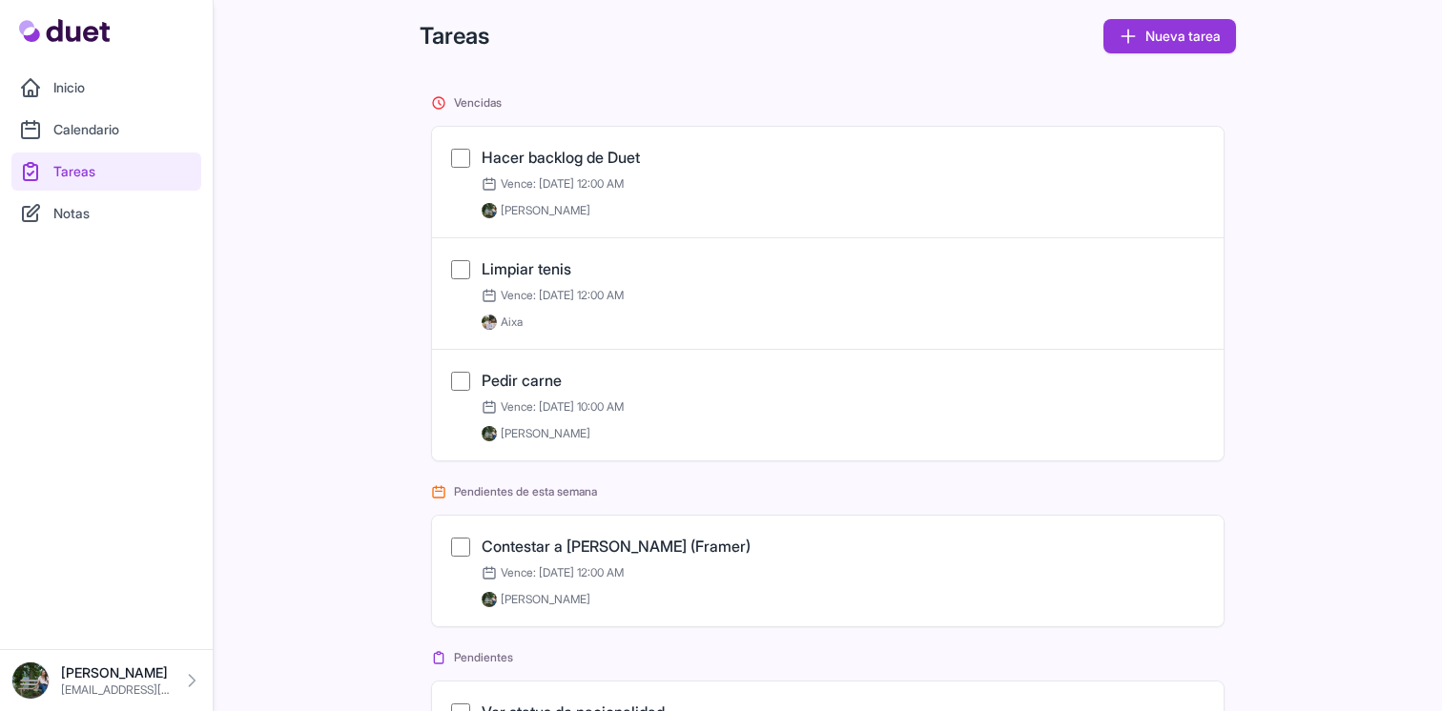
click at [97, 93] on link "Inicio" at bounding box center [106, 88] width 190 height 38
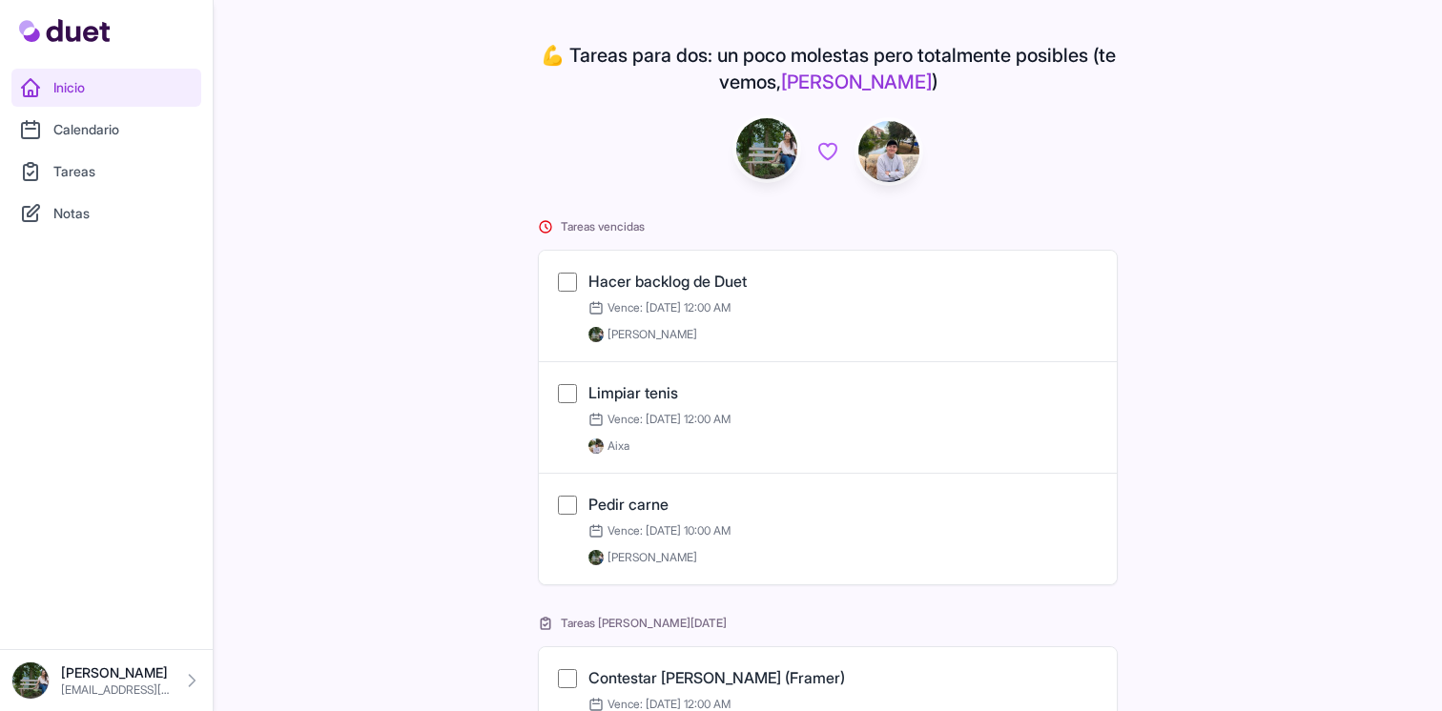
click at [101, 686] on p "[EMAIL_ADDRESS][DOMAIN_NAME]" at bounding box center [116, 690] width 110 height 15
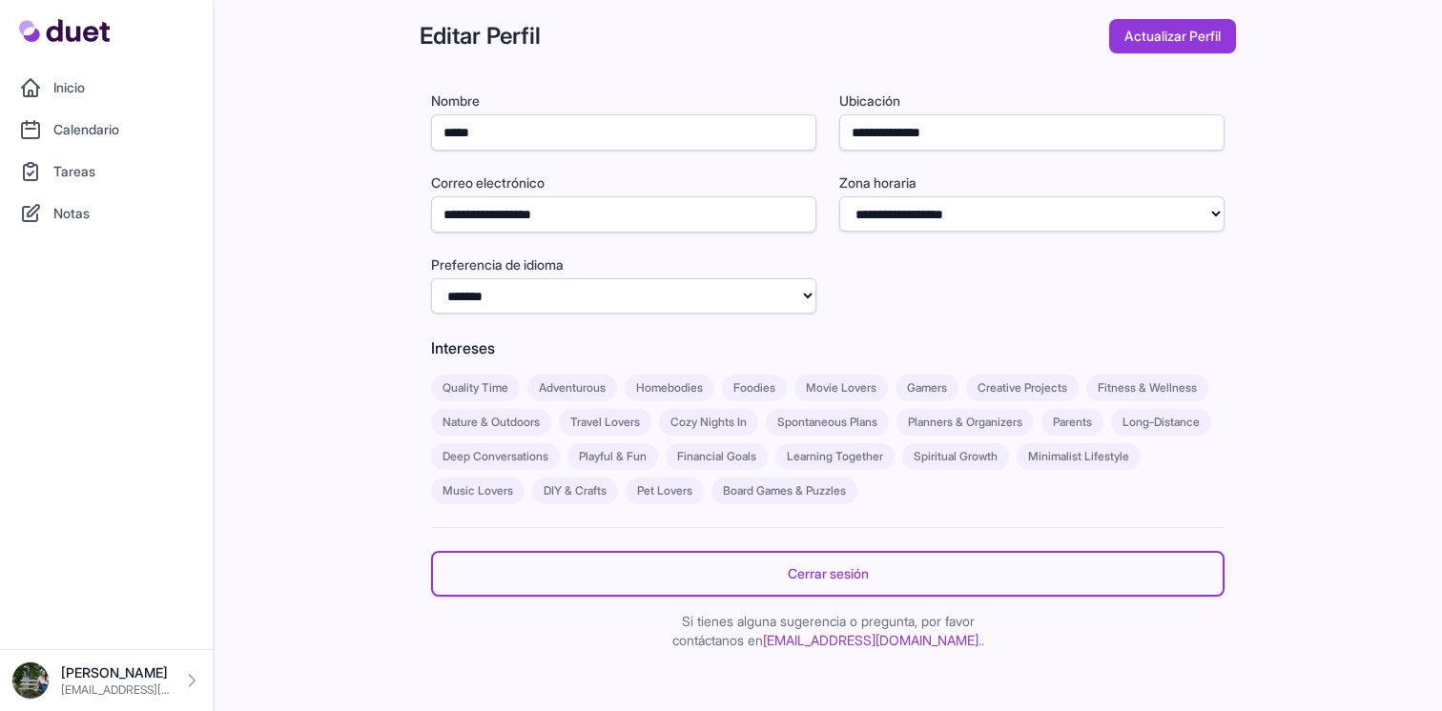
click at [305, 256] on div "**********" at bounding box center [721, 352] width 1442 height 704
